Goal: Check status: Check status

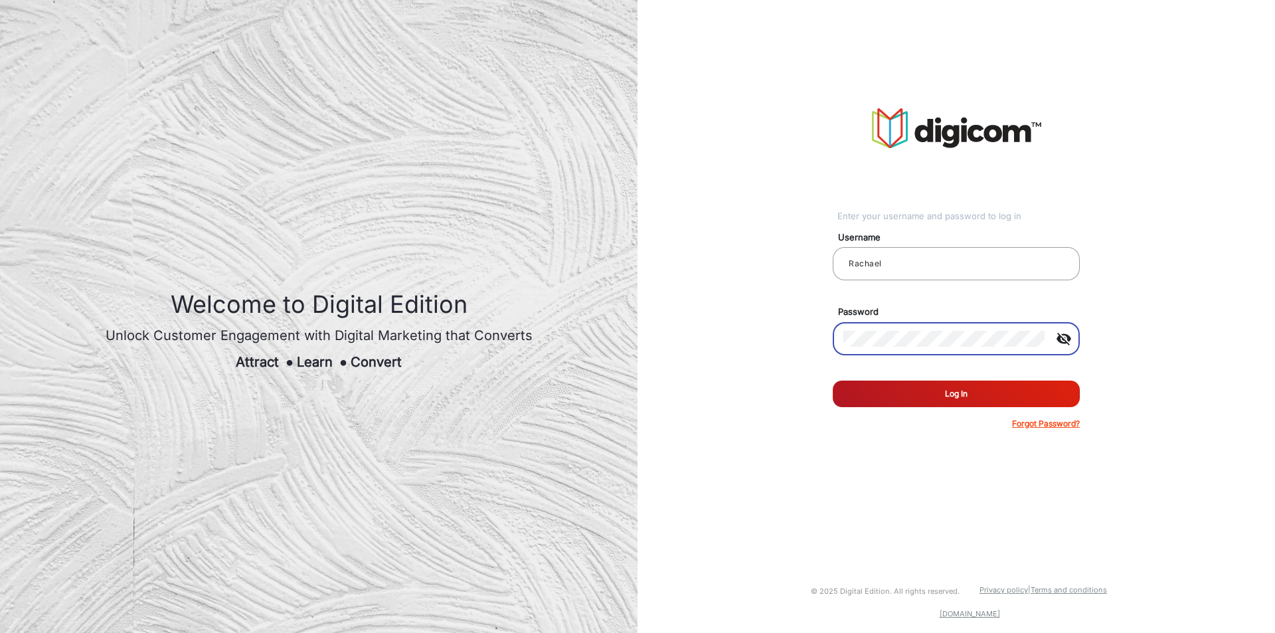
click at [754, 341] on div "Enter your username and password to log in Username Rachael Password visibility…" at bounding box center [955, 269] width 657 height 538
drag, startPoint x: 890, startPoint y: 260, endPoint x: 685, endPoint y: 252, distance: 205.3
click at [685, 252] on div "Enter your username and password to log in Username Rachael Password visibility…" at bounding box center [955, 269] width 657 height 538
paste input "[PERSON_NAME]"
type input "[PERSON_NAME]"
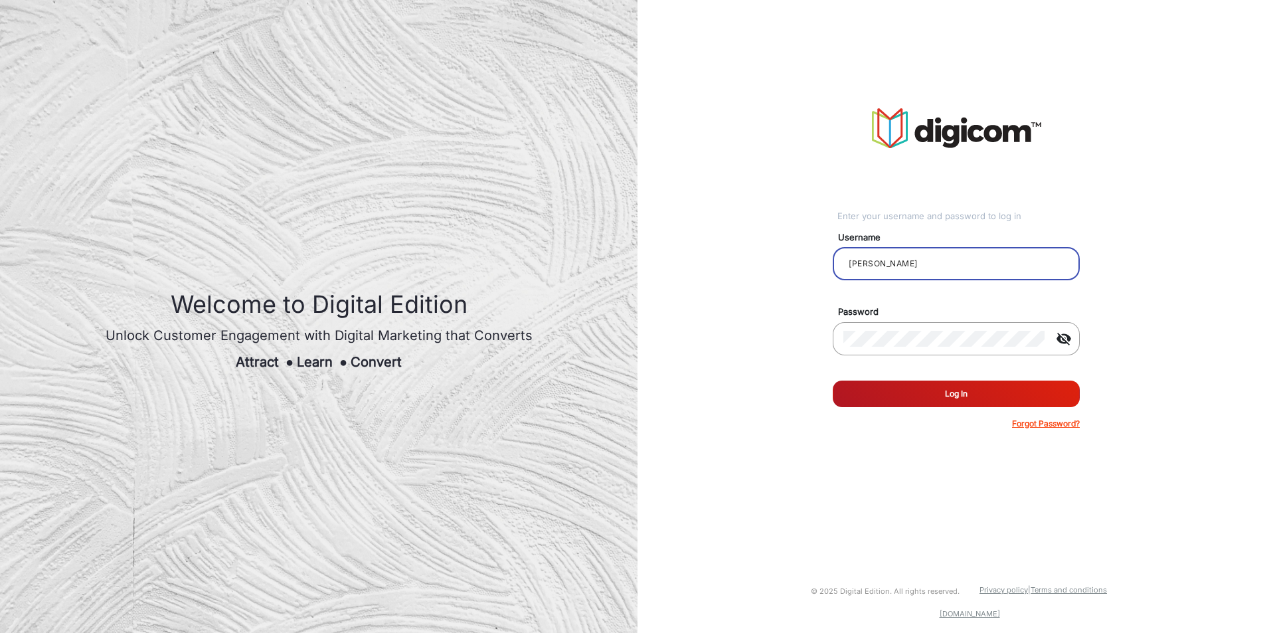
click at [845, 387] on button "Log In" at bounding box center [956, 393] width 247 height 27
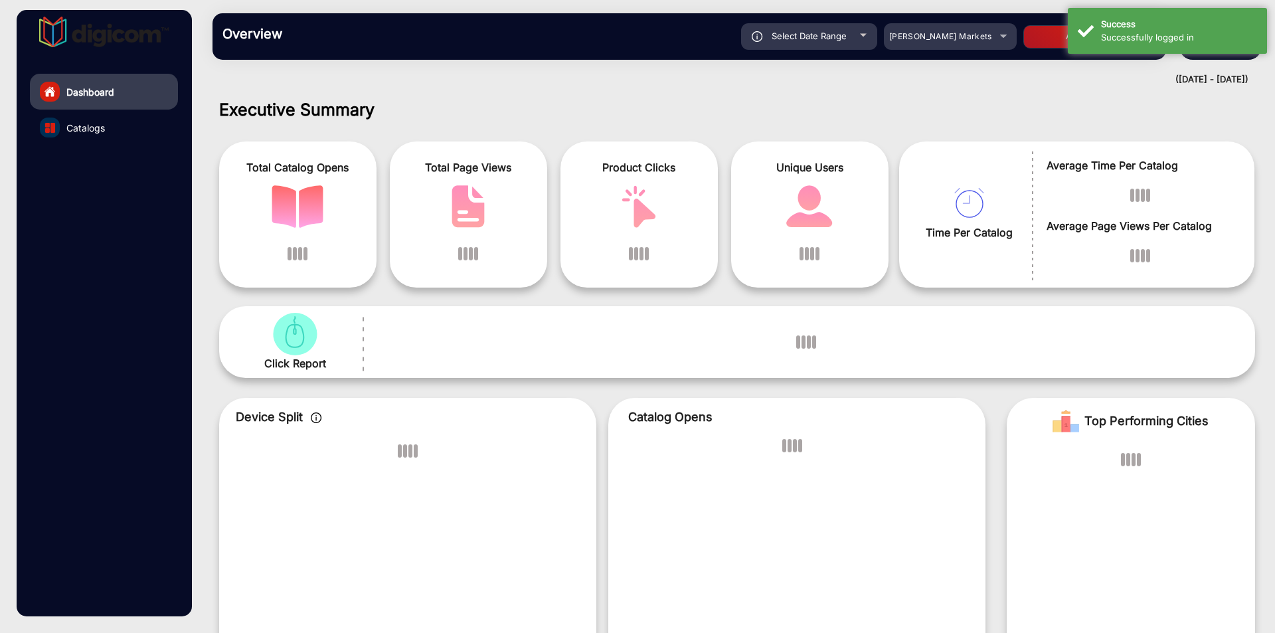
scroll to position [10, 0]
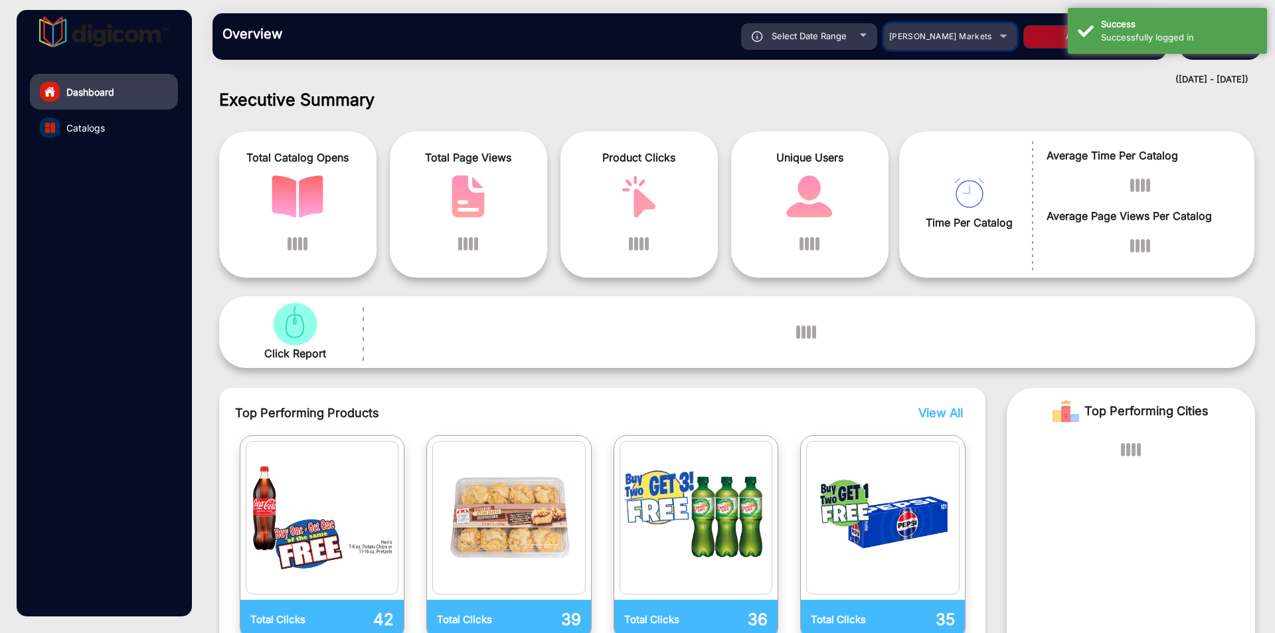
click at [959, 39] on span "[PERSON_NAME] Markets" at bounding box center [940, 36] width 103 height 10
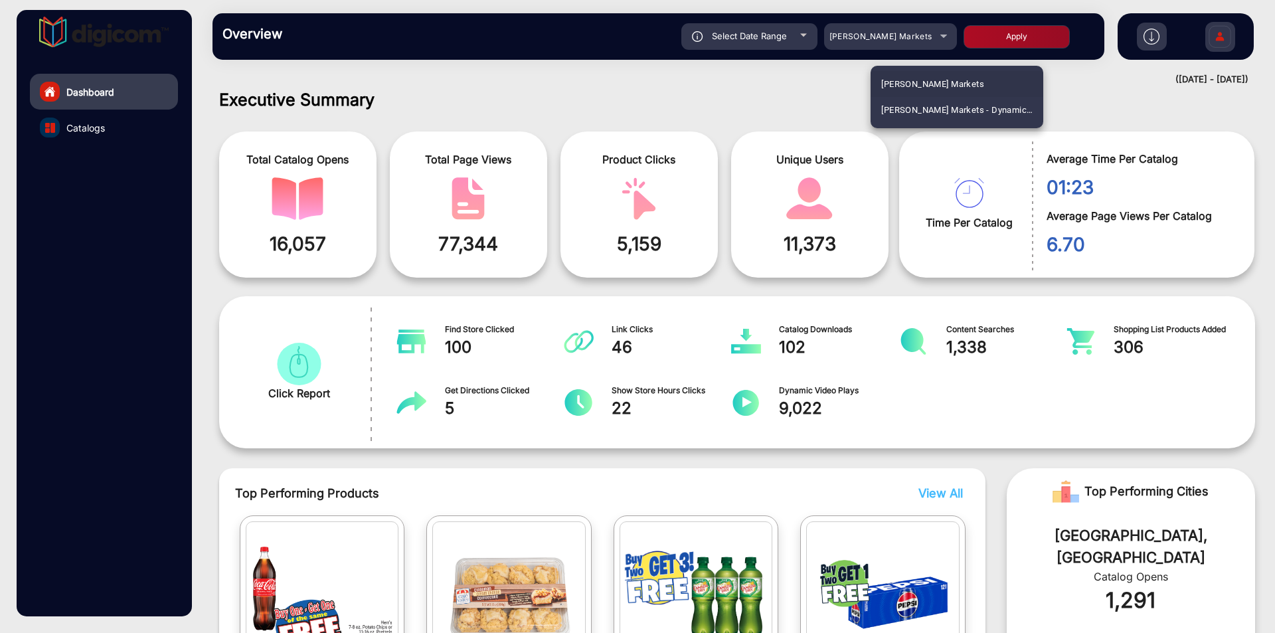
click at [514, 64] on div at bounding box center [637, 316] width 1275 height 633
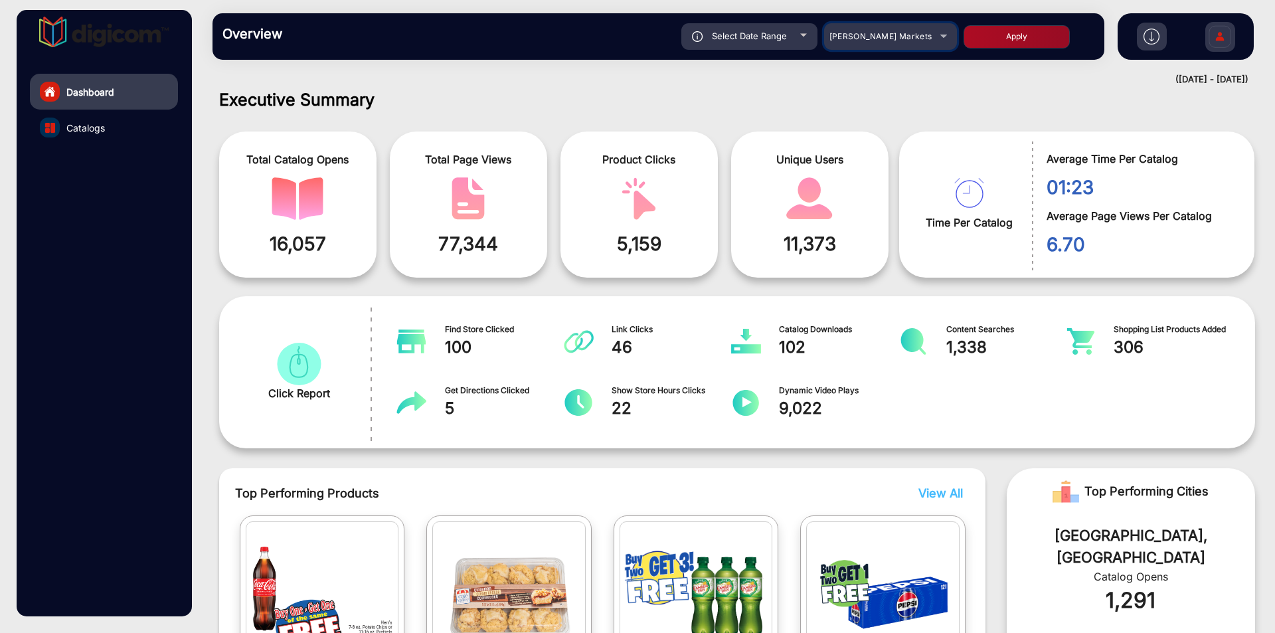
click at [908, 33] on span "[PERSON_NAME] Markets" at bounding box center [880, 36] width 103 height 10
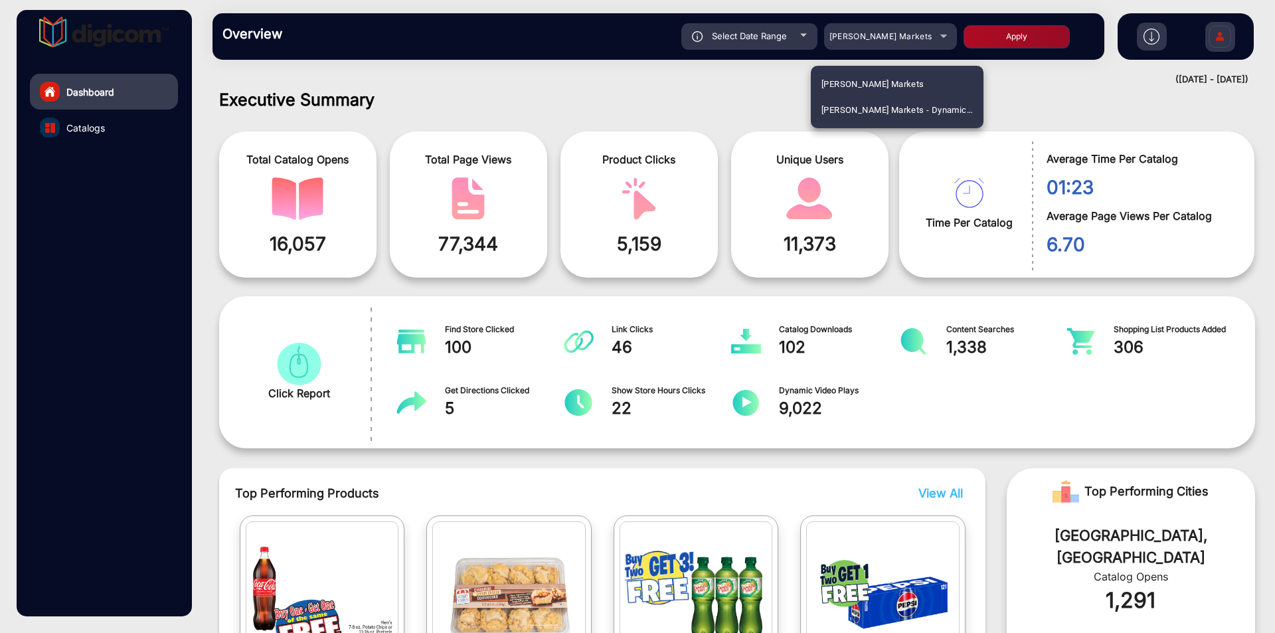
click at [904, 110] on span "[PERSON_NAME] Markets - Dynamic E-commerce Edition" at bounding box center [896, 110] width 151 height 26
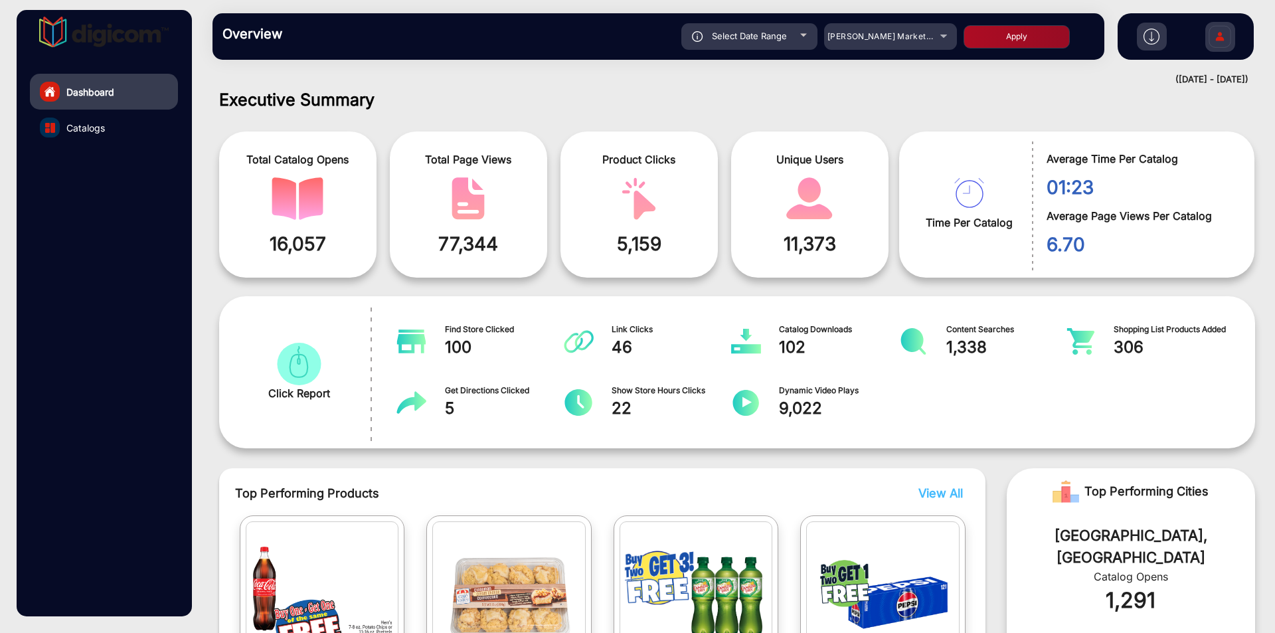
click at [1035, 39] on button "Apply" at bounding box center [1016, 36] width 106 height 23
type input "[DATE]"
